Goal: Task Accomplishment & Management: Manage account settings

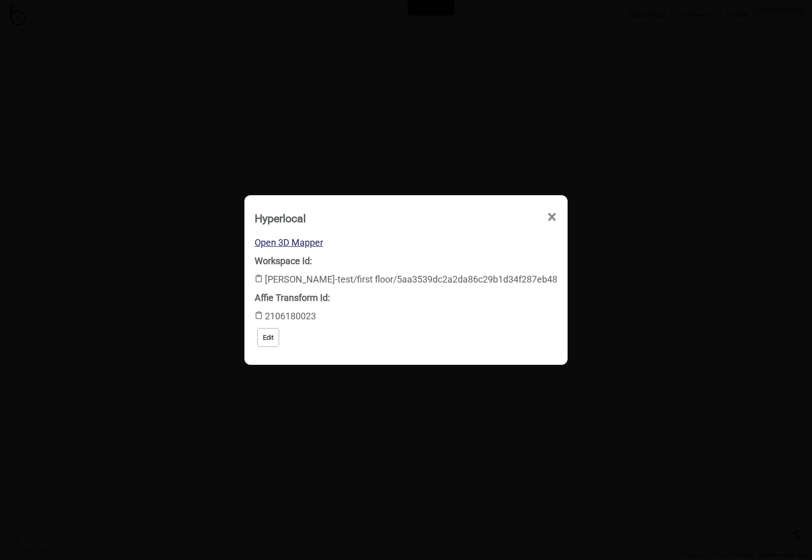
click at [547, 215] on span "×" at bounding box center [552, 217] width 11 height 34
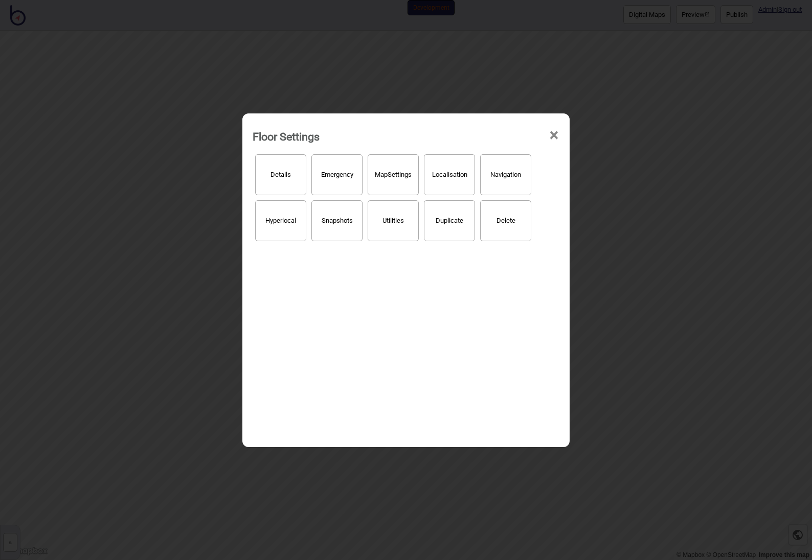
click at [554, 131] on span "×" at bounding box center [554, 136] width 11 height 34
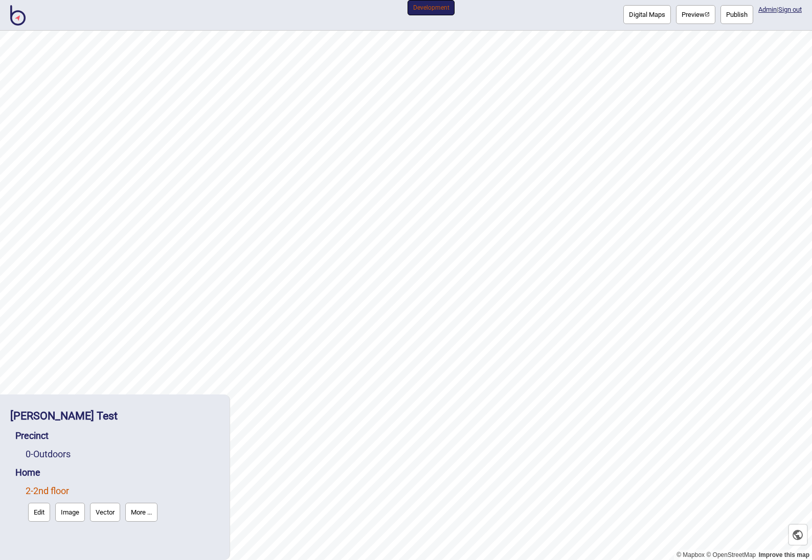
click at [145, 514] on button "More ..." at bounding box center [141, 512] width 32 height 19
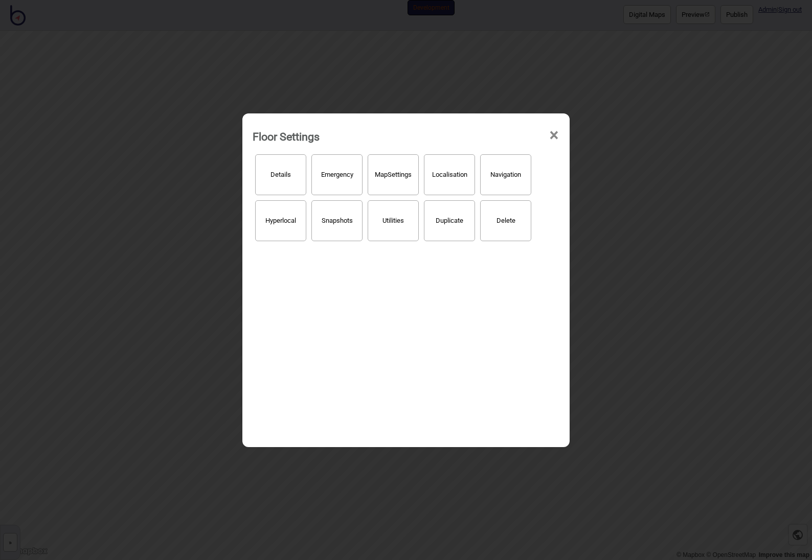
click at [284, 215] on button "Hyperlocal" at bounding box center [280, 220] width 51 height 41
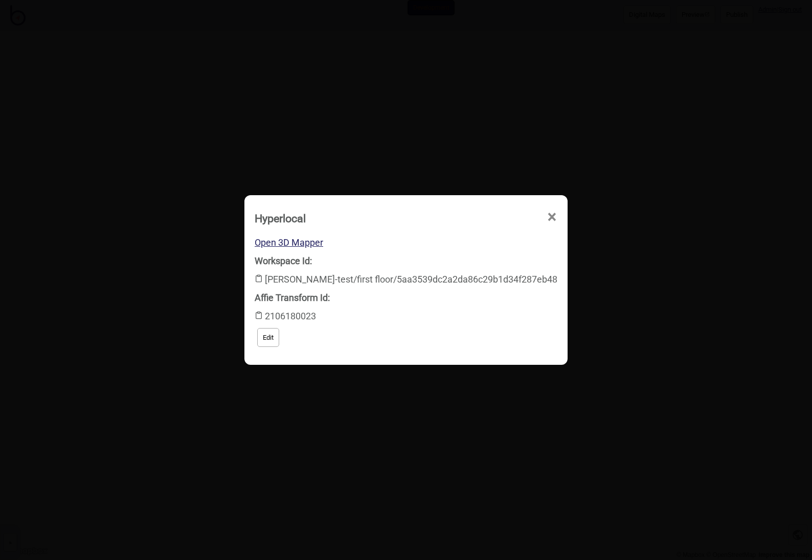
click at [332, 280] on div "Workspace Id: [PERSON_NAME]-test/first floor/5aa3539dc2a2da86c29b1d34f287eb48" at bounding box center [406, 270] width 303 height 37
click at [509, 281] on div "Workspace Id: [PERSON_NAME]-test/first floor/5aa3539dc2a2da86c29b1d34f287eb48" at bounding box center [406, 270] width 303 height 37
click at [279, 339] on button "Edit" at bounding box center [268, 337] width 22 height 19
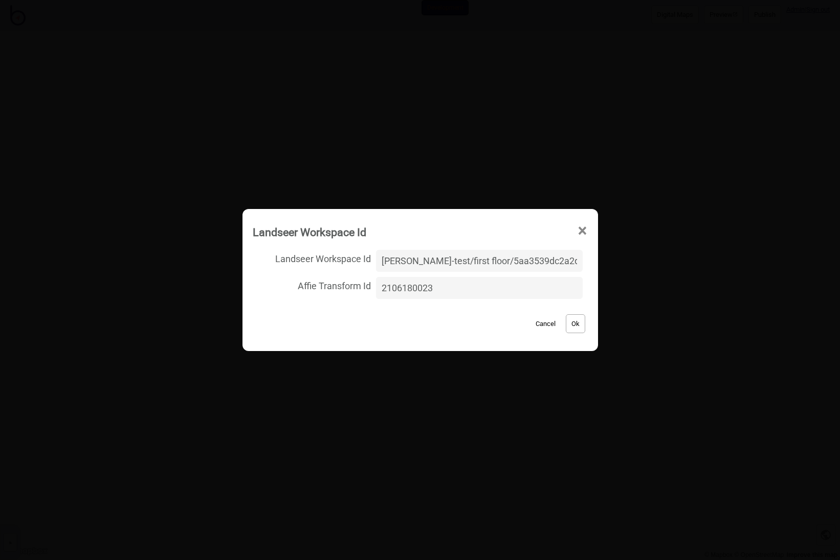
click at [536, 259] on input "[PERSON_NAME]-test/first floor/5aa3539dc2a2da86c29b1d34f287eb48" at bounding box center [479, 261] width 206 height 22
click at [485, 254] on input "[PERSON_NAME]-test/first floor/5aa3539dc2a2da86c29b1d34f287eb48" at bounding box center [479, 261] width 206 height 22
drag, startPoint x: 389, startPoint y: 262, endPoint x: 620, endPoint y: 264, distance: 231.1
click at [620, 264] on div "Landseer Workspace Id × Landseer Workspace Id [PERSON_NAME]-test/first floor/5a…" at bounding box center [420, 280] width 840 height 560
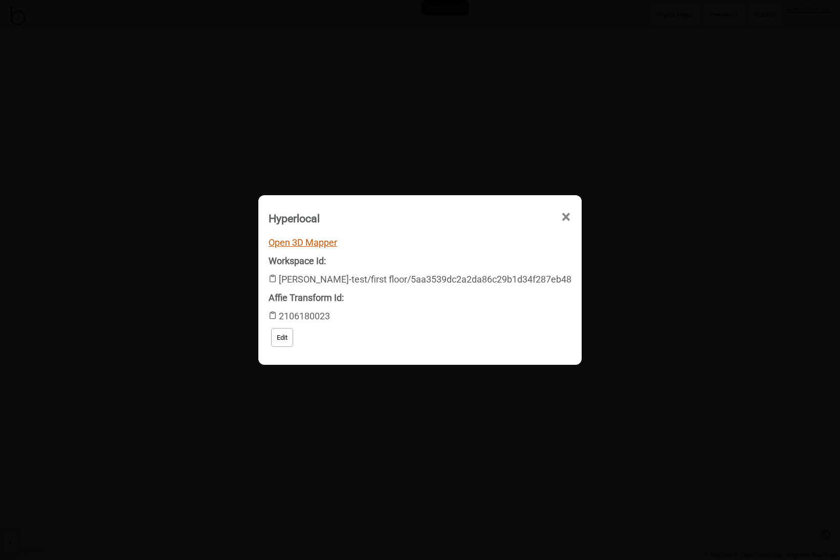
click at [337, 243] on link "Open 3D Mapper" at bounding box center [302, 242] width 69 height 11
click at [293, 339] on button "Edit" at bounding box center [282, 337] width 22 height 19
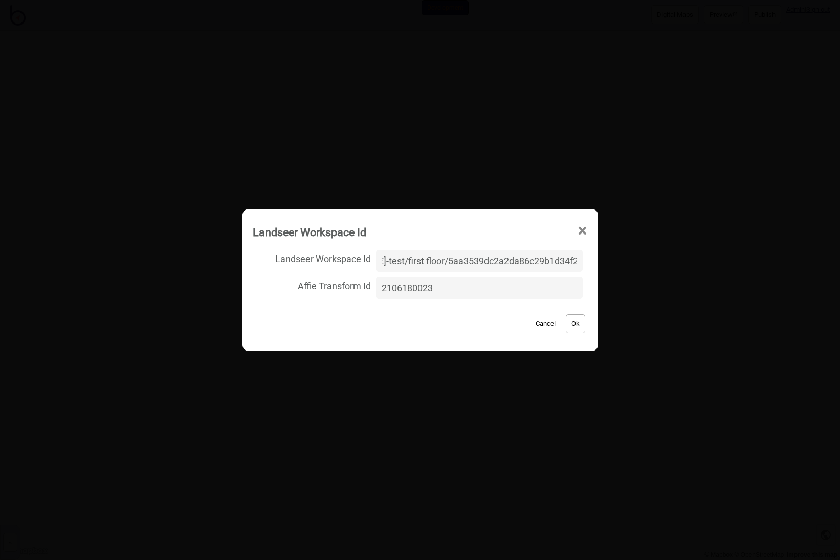
scroll to position [0, 0]
drag, startPoint x: 567, startPoint y: 262, endPoint x: 364, endPoint y: 255, distance: 203.1
click at [364, 255] on label "Landseer Workspace Id [PERSON_NAME]-test/first floor/5aa3539dc2a2da86c29b1d34f2…" at bounding box center [420, 260] width 335 height 27
type input "[PERSON_NAME]-house/second/bdf9dabd90ae667d5f37fbabdfac6a92"
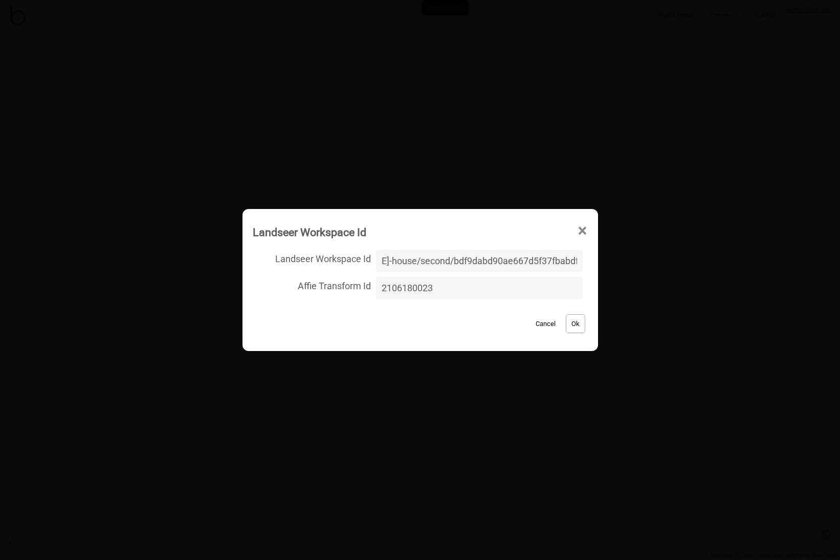
scroll to position [0, 0]
drag, startPoint x: 470, startPoint y: 289, endPoint x: 359, endPoint y: 289, distance: 110.5
click at [359, 289] on label "Affie Transform Id 2106180023" at bounding box center [420, 288] width 335 height 27
click at [566, 328] on button "Ok" at bounding box center [575, 323] width 19 height 19
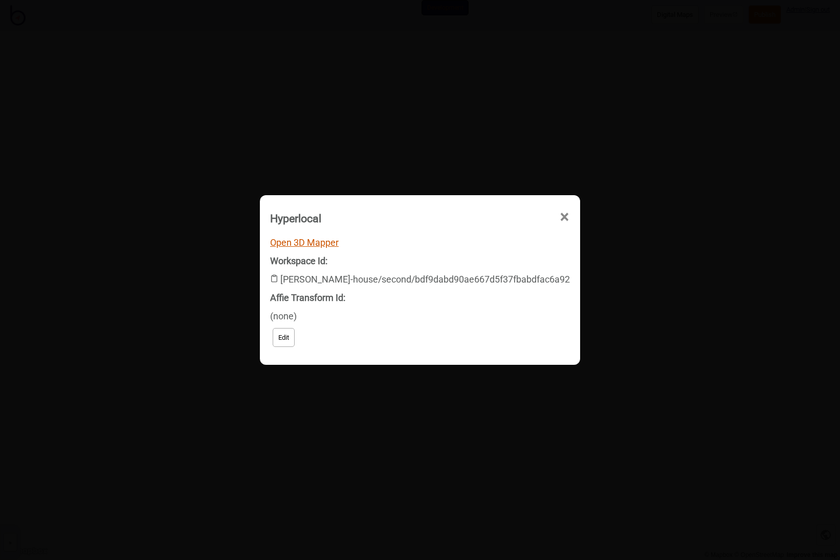
click at [333, 245] on link "Open 3D Mapper" at bounding box center [304, 242] width 69 height 11
click at [559, 215] on span "×" at bounding box center [564, 217] width 11 height 34
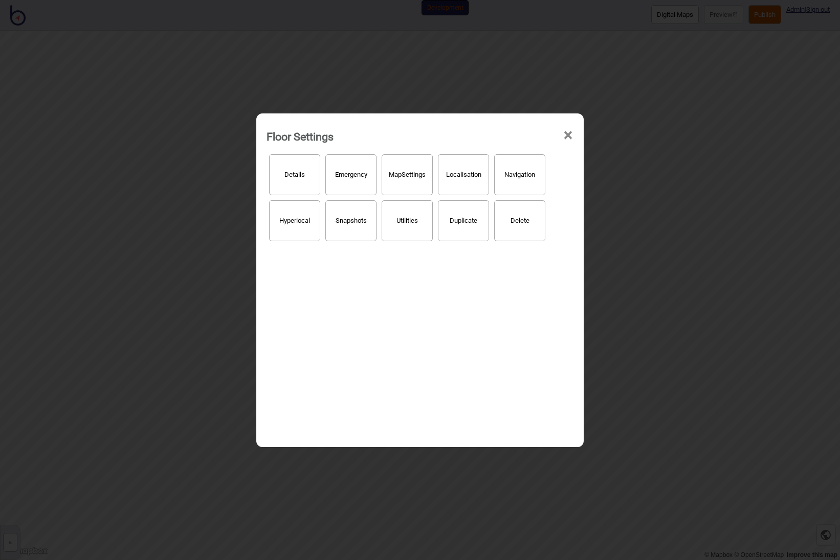
click at [283, 223] on button "Hyperlocal" at bounding box center [294, 220] width 51 height 41
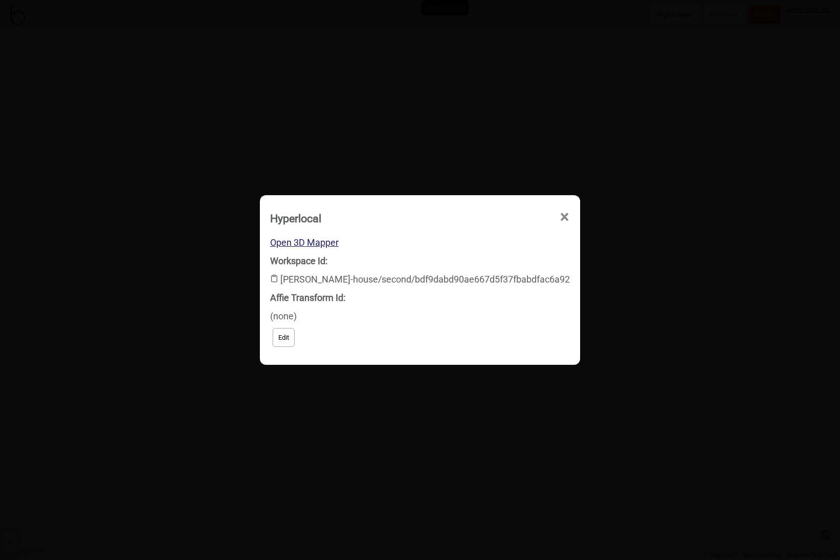
click at [559, 215] on span "×" at bounding box center [564, 217] width 11 height 34
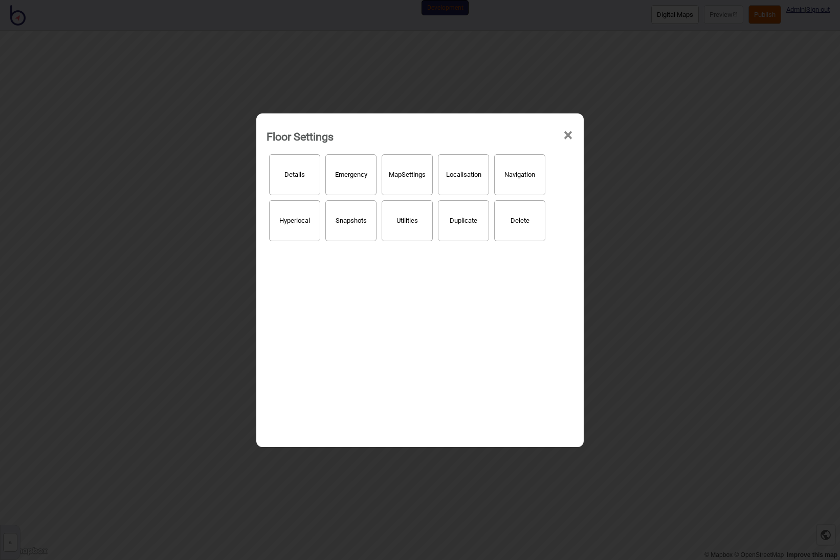
click at [567, 136] on span "×" at bounding box center [567, 136] width 11 height 34
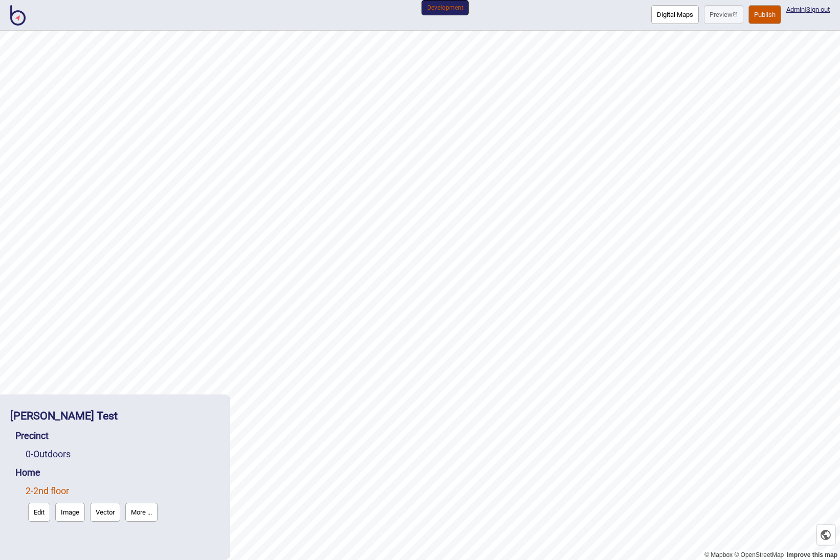
click at [149, 517] on button "More ..." at bounding box center [141, 512] width 32 height 19
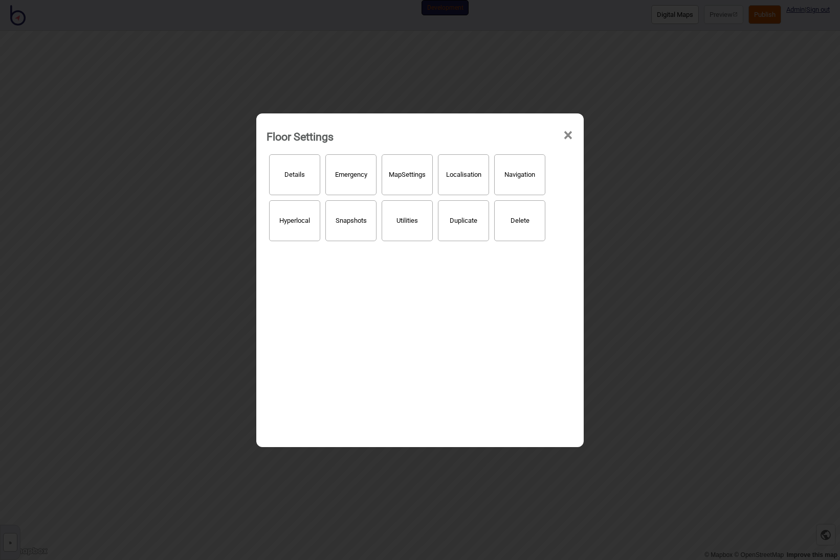
click at [292, 212] on button "Hyperlocal" at bounding box center [294, 220] width 51 height 41
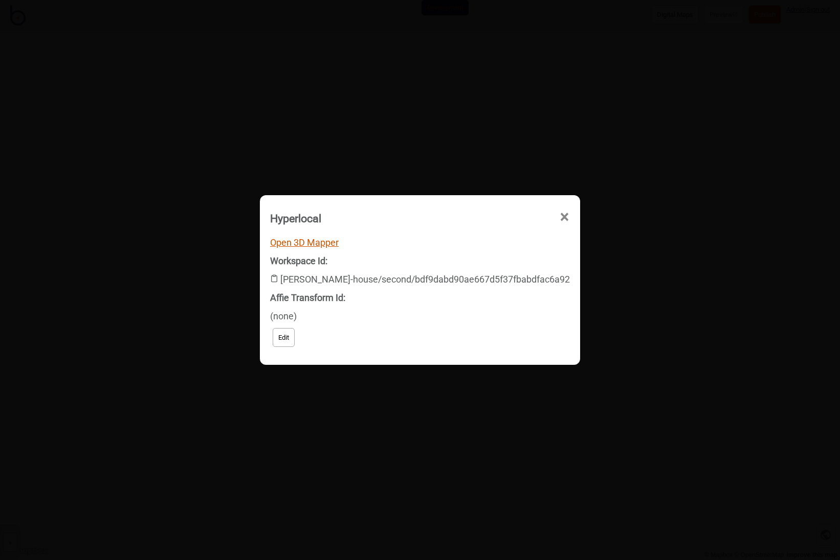
click at [325, 246] on link "Open 3D Mapper" at bounding box center [304, 242] width 69 height 11
